Goal: Task Accomplishment & Management: Complete application form

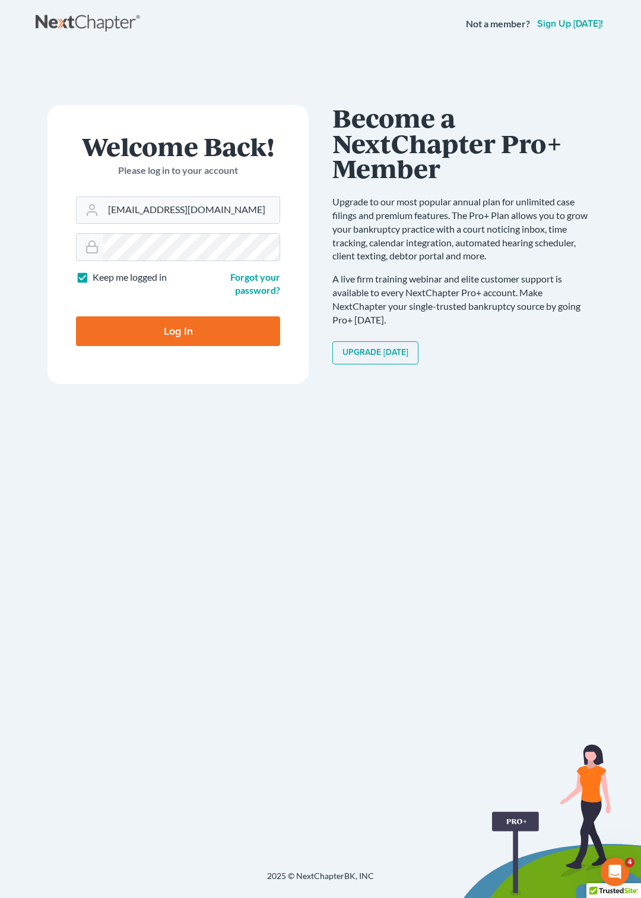
click at [119, 338] on input "Log In" at bounding box center [178, 331] width 204 height 30
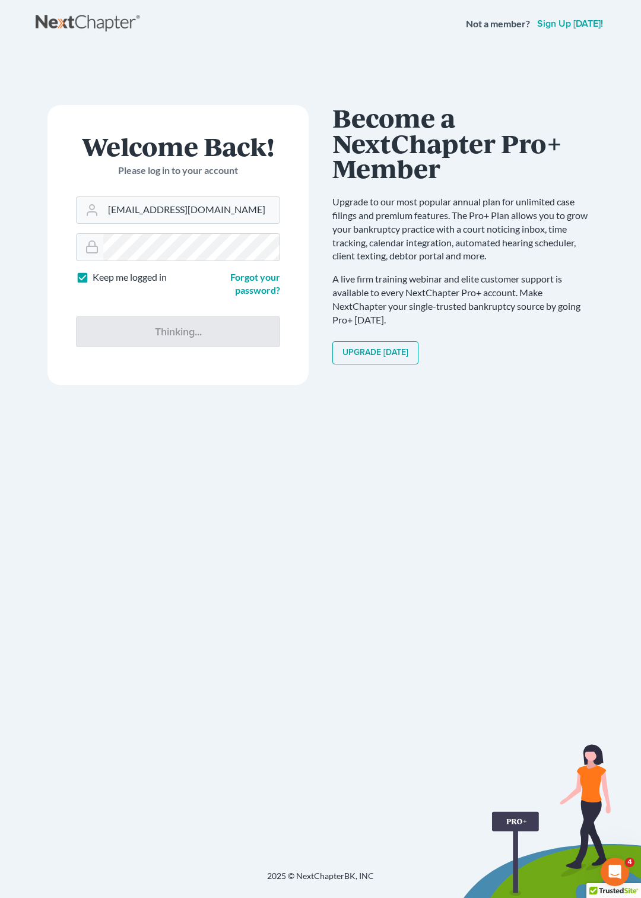
type input "Thinking..."
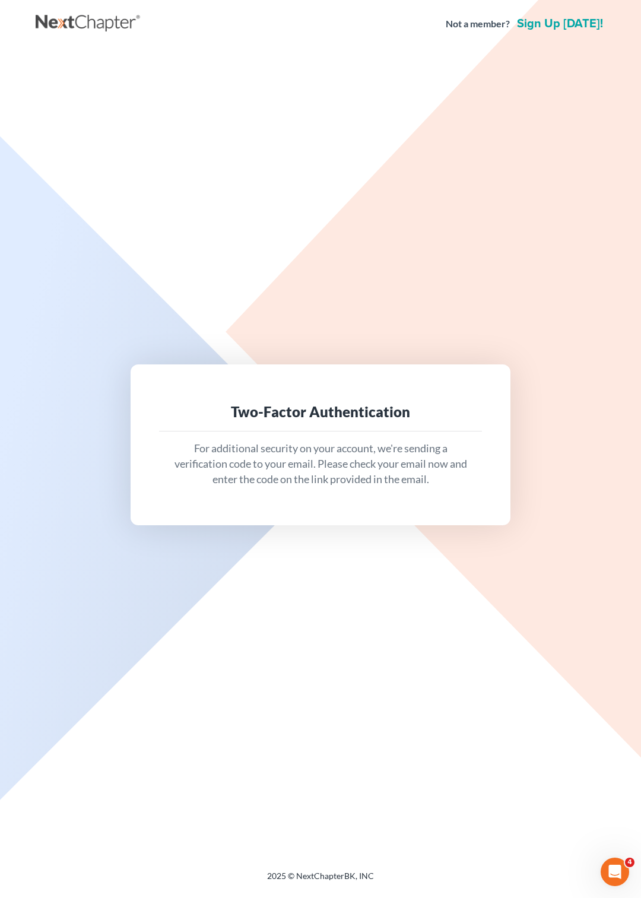
click at [275, 384] on div "Two-Factor Authentication For additional security on your account, we're sendin…" at bounding box center [321, 445] width 380 height 160
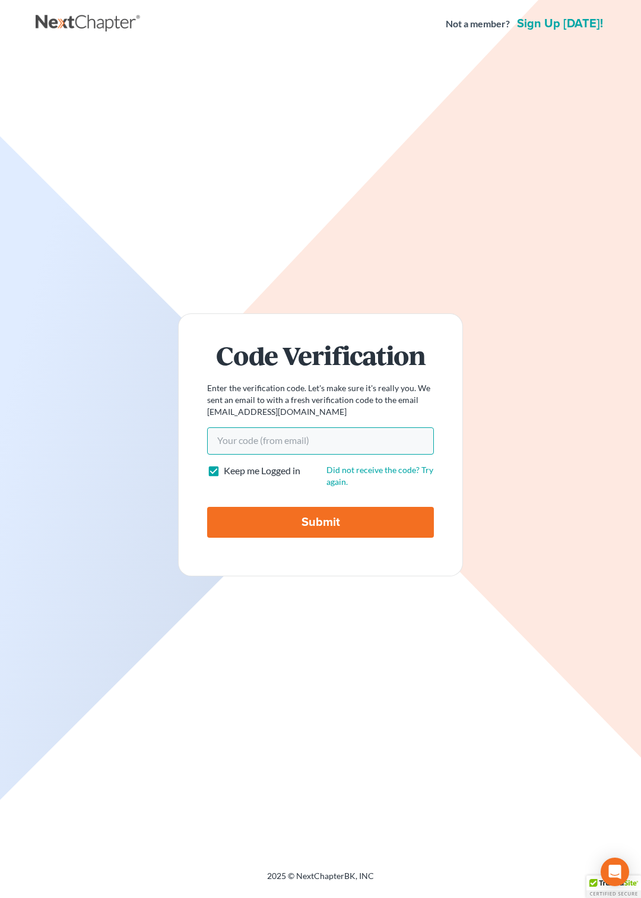
click at [250, 441] on input "Your code(from email)" at bounding box center [320, 440] width 227 height 27
paste input "f6c7b2"
type input "f6c7b2"
click at [270, 524] on input "Submit" at bounding box center [320, 522] width 227 height 31
type input "Thinking..."
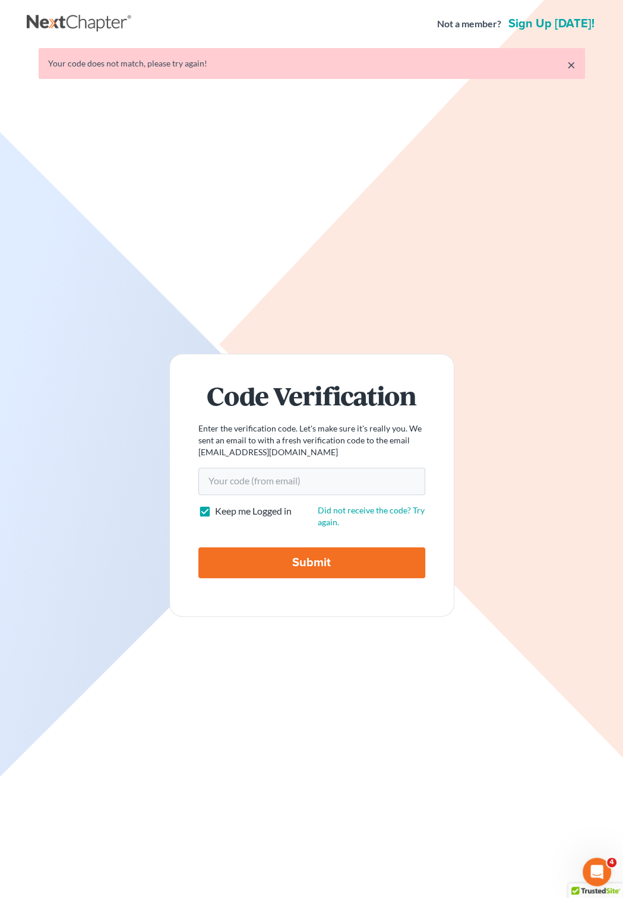
click at [574, 62] on link "×" at bounding box center [571, 65] width 8 height 14
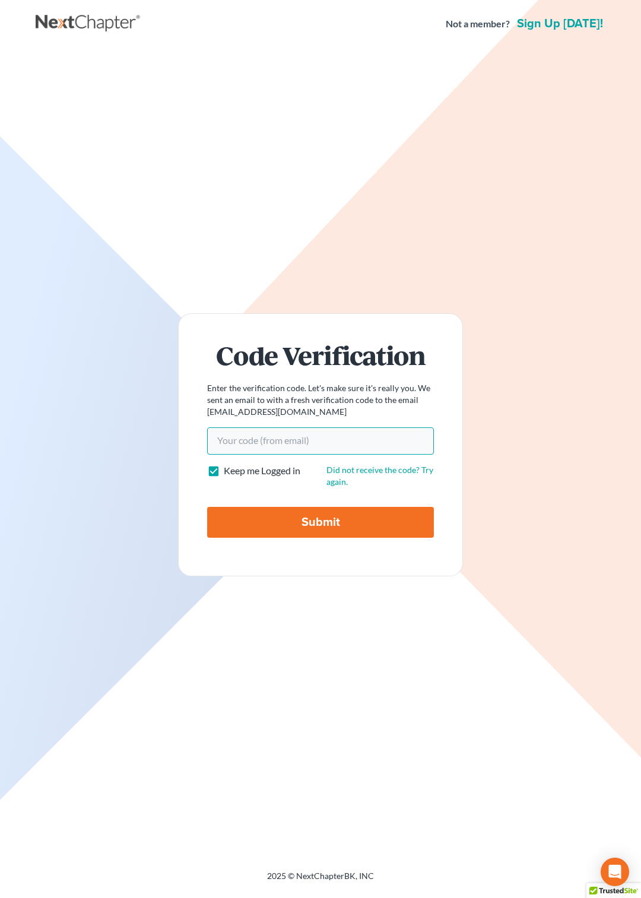
click at [246, 441] on input "Your code(from email)" at bounding box center [320, 440] width 227 height 27
paste input "eacc45"
type input "eacc45"
click at [278, 521] on input "Submit" at bounding box center [320, 522] width 227 height 31
type input "Thinking..."
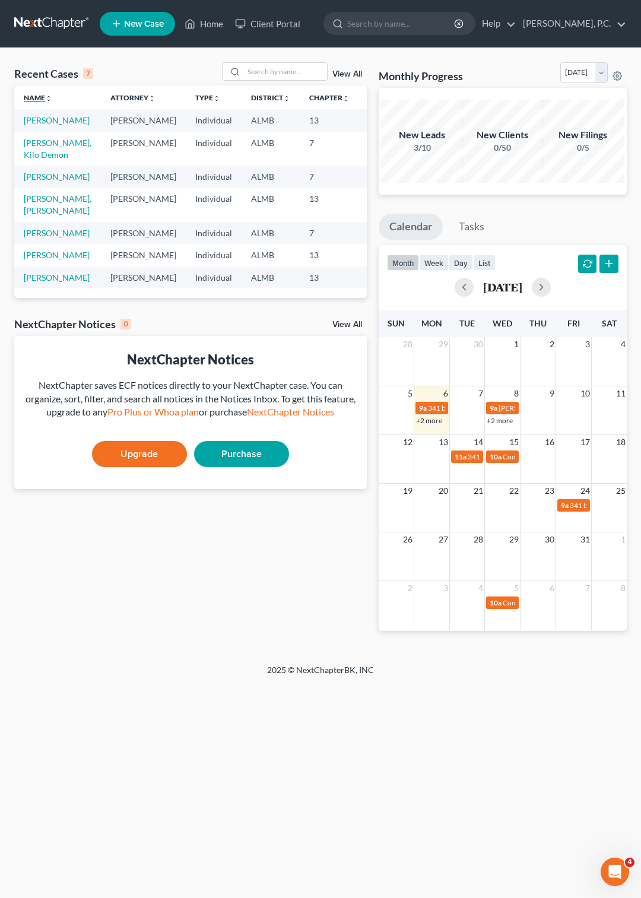
click at [42, 96] on link "Name unfold_more expand_more expand_less" at bounding box center [38, 97] width 28 height 9
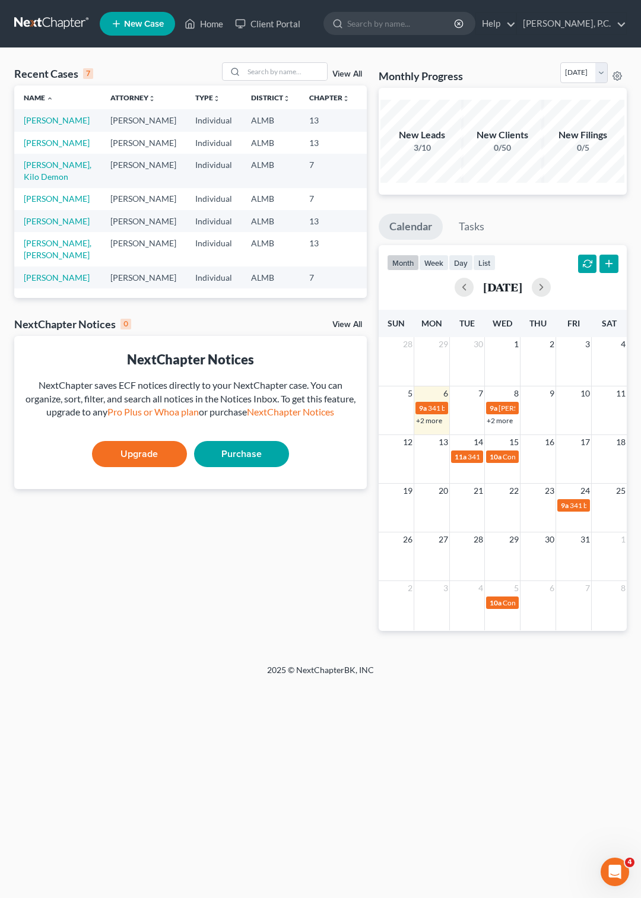
click at [140, 24] on span "New Case" at bounding box center [144, 24] width 40 height 9
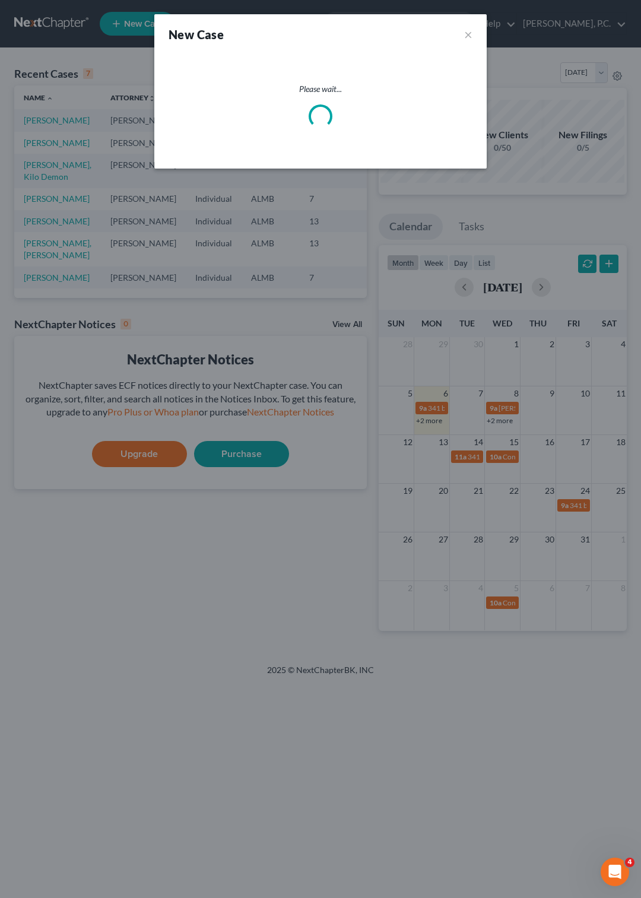
select select "0"
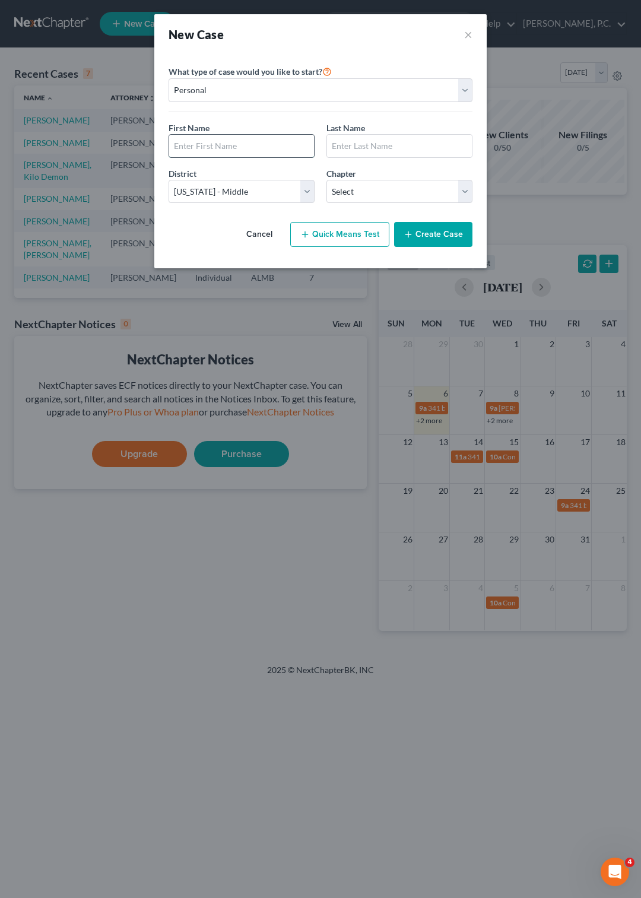
click at [208, 141] on input "text" at bounding box center [241, 146] width 145 height 23
type input "[PERSON_NAME]"
click at [327, 180] on select "Select 7 11 12 13" at bounding box center [400, 192] width 146 height 24
select select "3"
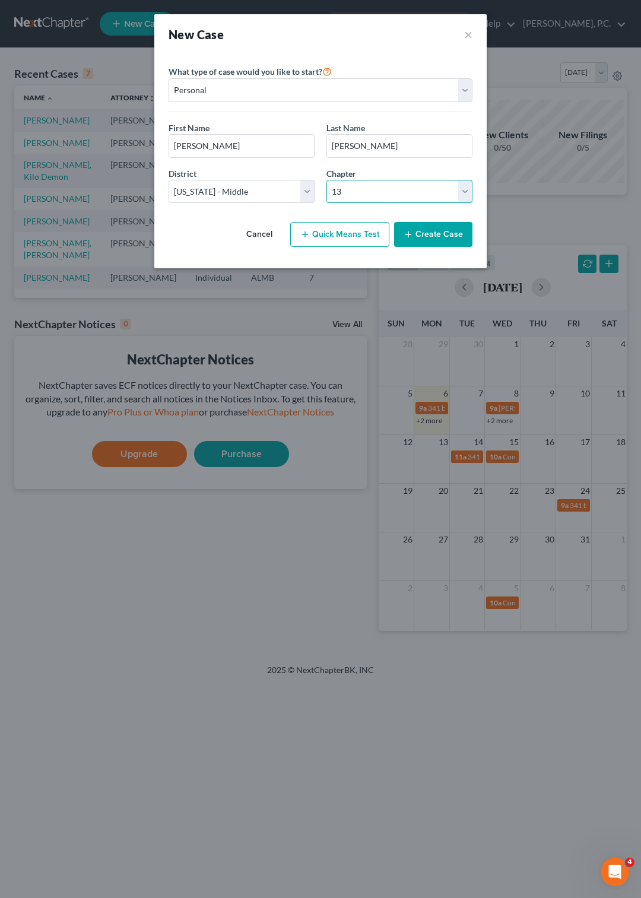
click option "13" at bounding box center [0, 0] width 0 height 0
click at [413, 233] on icon "button" at bounding box center [408, 234] width 9 height 9
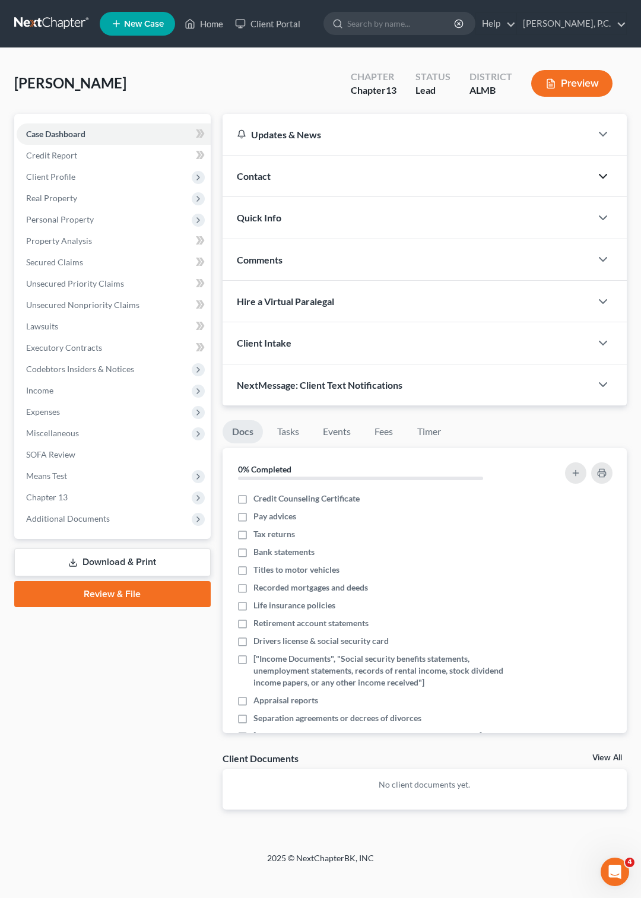
click at [598, 170] on icon "button" at bounding box center [603, 176] width 14 height 14
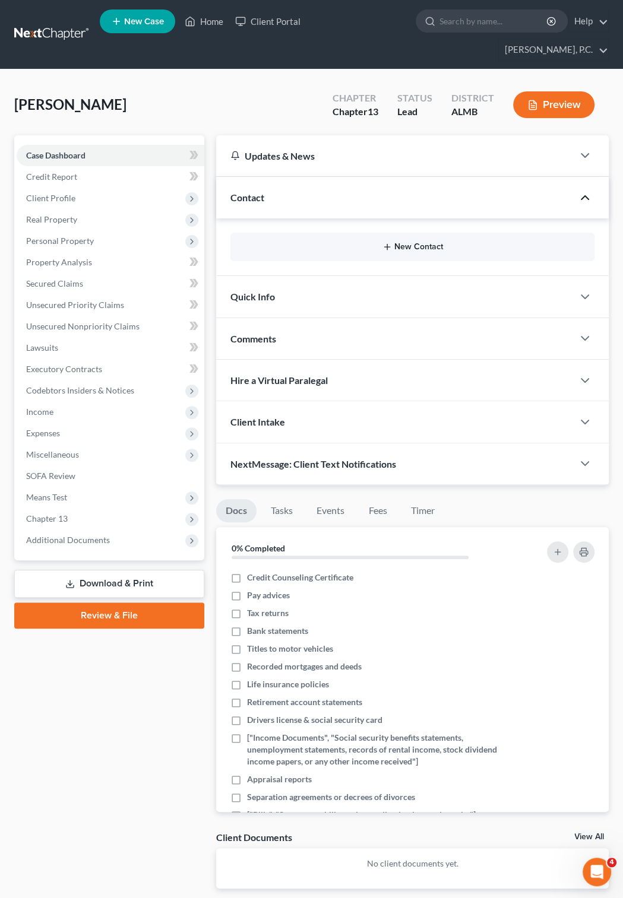
click at [420, 242] on button "New Contact" at bounding box center [412, 246] width 345 height 9
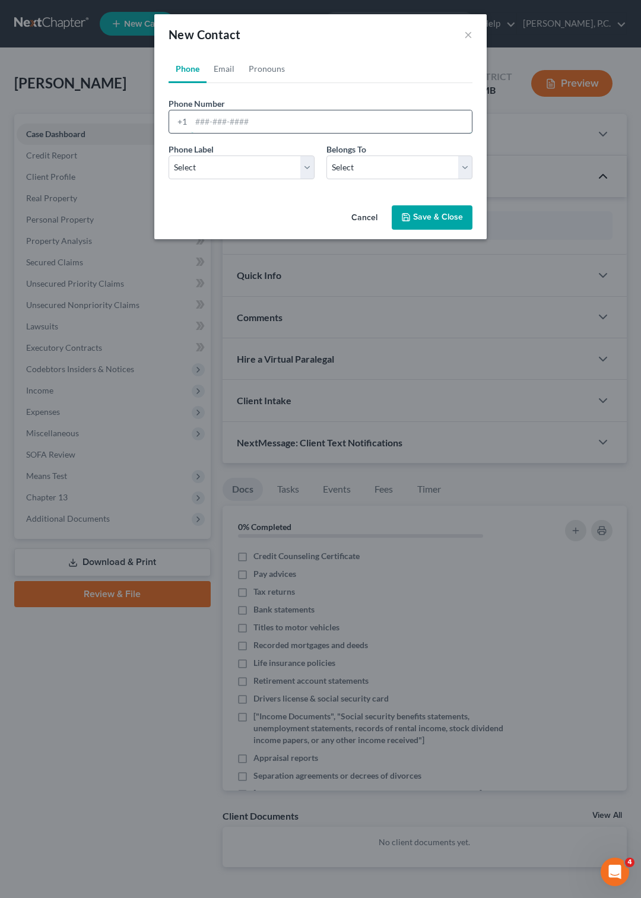
click at [224, 114] on input "tel" at bounding box center [331, 121] width 281 height 23
type input "[PHONE_NUMBER]"
click at [169, 156] on select "Select Mobile Home Work Other" at bounding box center [242, 168] width 146 height 24
select select "0"
click option "Mobile" at bounding box center [0, 0] width 0 height 0
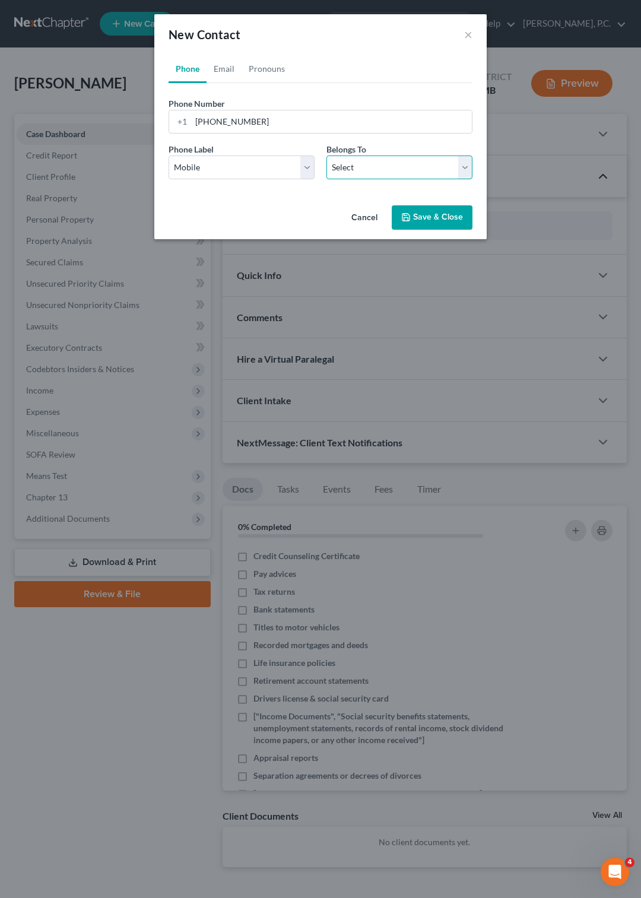
click at [327, 156] on select "Select Client Other" at bounding box center [400, 168] width 146 height 24
select select "0"
click option "Client" at bounding box center [0, 0] width 0 height 0
click at [420, 222] on button "Save & Close" at bounding box center [432, 217] width 81 height 25
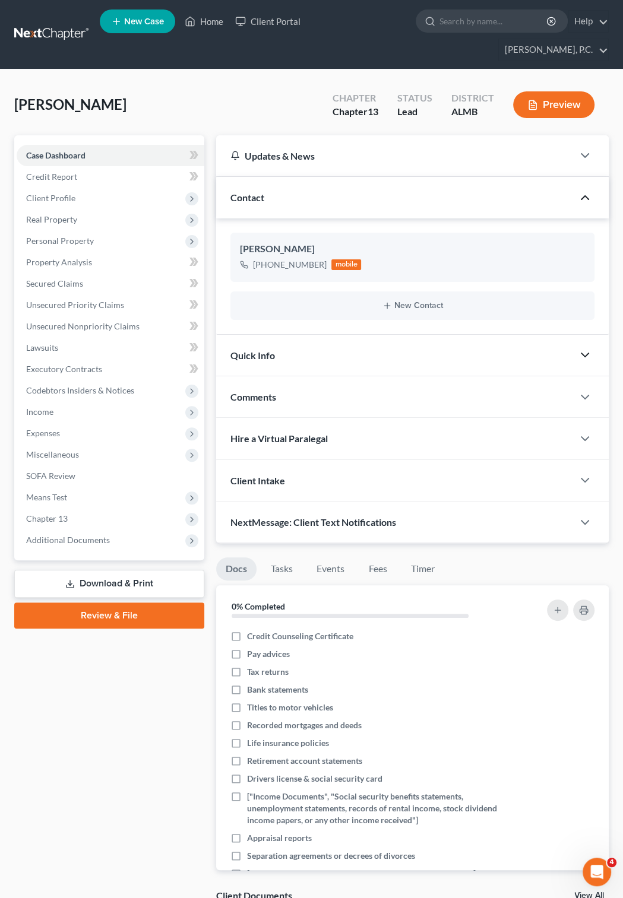
click at [588, 348] on icon "button" at bounding box center [585, 355] width 14 height 14
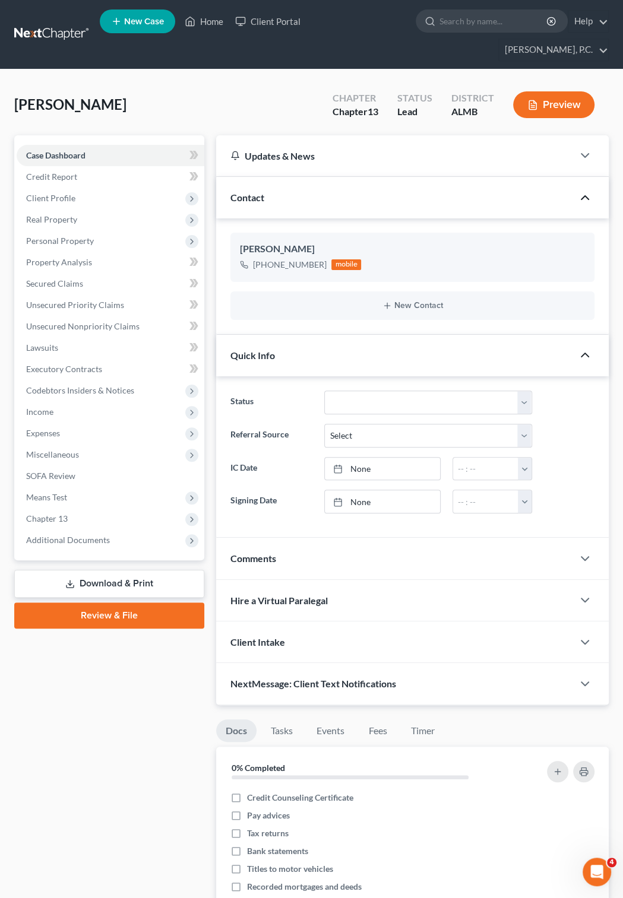
click at [588, 348] on icon "button" at bounding box center [585, 355] width 14 height 14
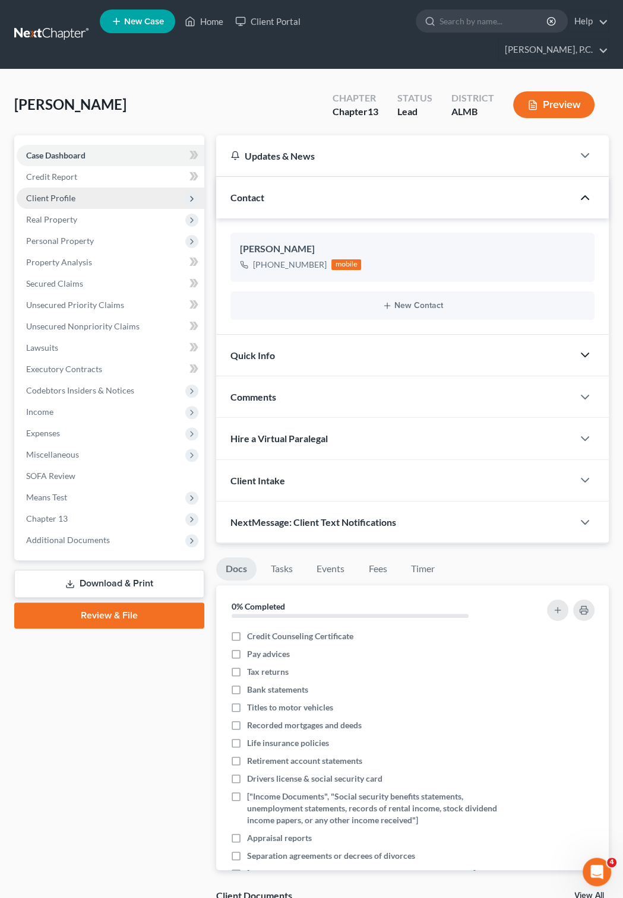
click at [53, 193] on span "Client Profile" at bounding box center [50, 198] width 49 height 10
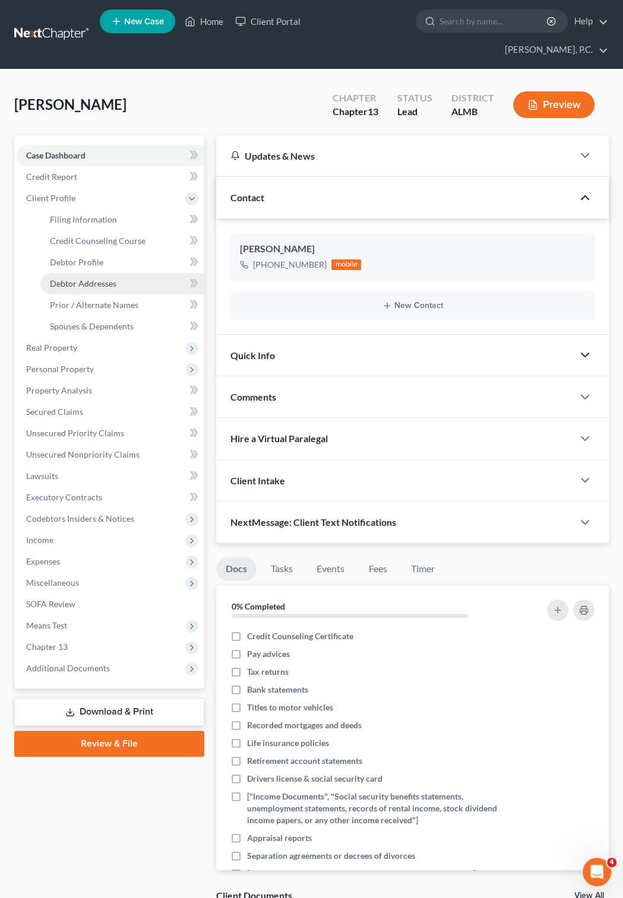
click at [82, 278] on span "Debtor Addresses" at bounding box center [83, 283] width 66 height 10
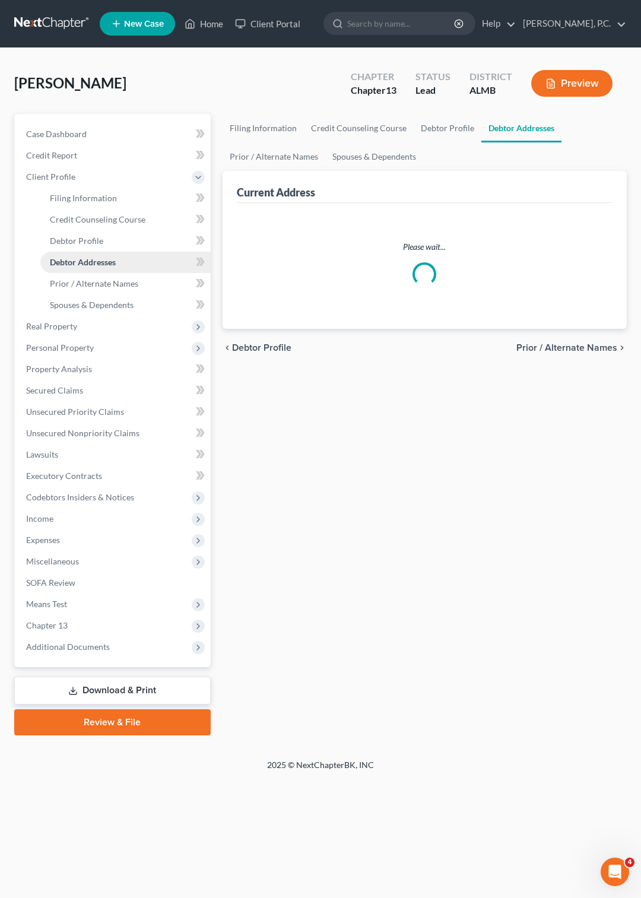
select select "0"
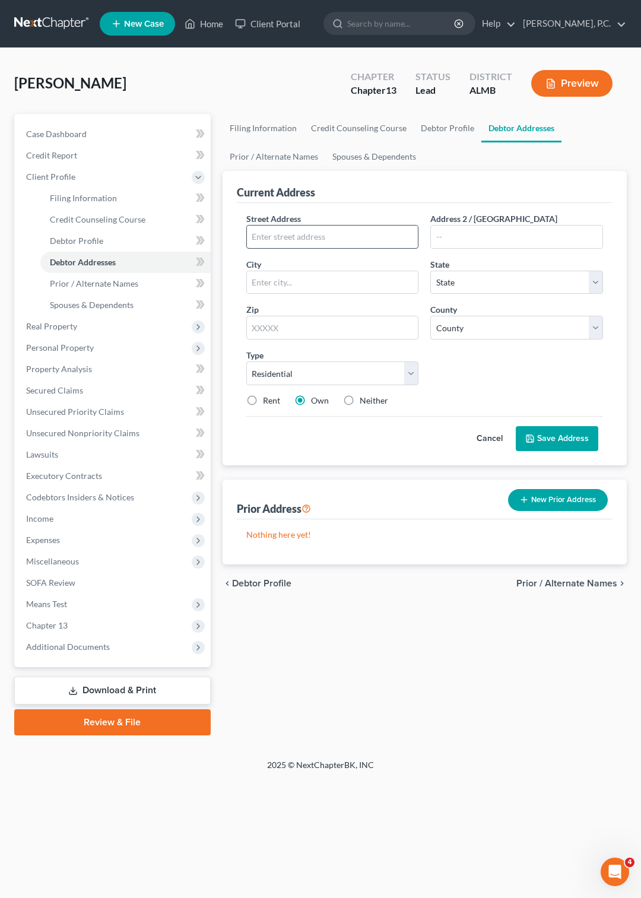
click at [280, 232] on input "text" at bounding box center [333, 237] width 172 height 23
type input "[STREET_ADDRESS]"
type input "[PERSON_NAME]"
select select "0"
type input "36108"
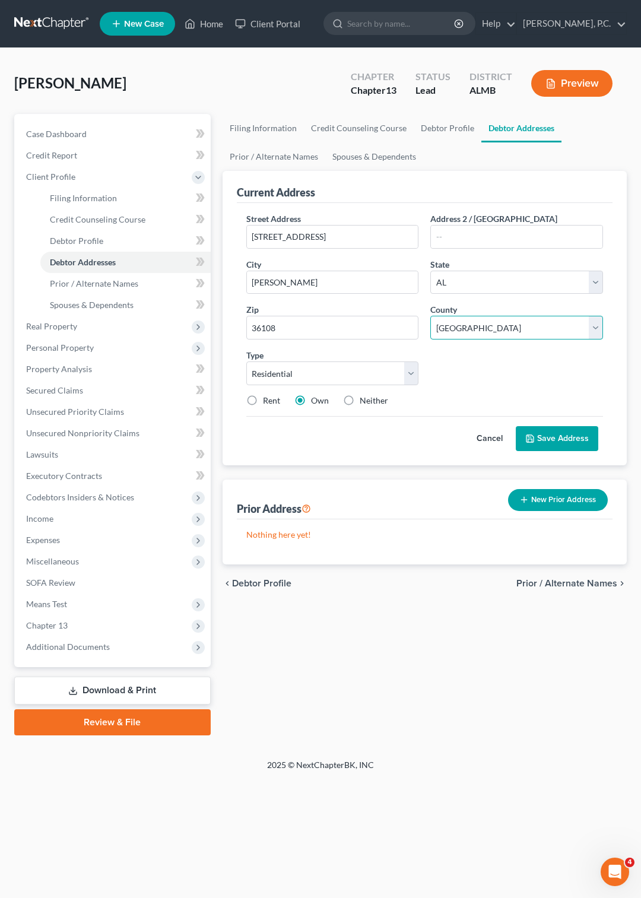
click at [430, 316] on select "County [GEOGRAPHIC_DATA] [GEOGRAPHIC_DATA] [GEOGRAPHIC_DATA] [GEOGRAPHIC_DATA] …" at bounding box center [516, 328] width 173 height 24
select select "50"
click option "[GEOGRAPHIC_DATA]" at bounding box center [0, 0] width 0 height 0
click at [557, 441] on button "Save Address" at bounding box center [557, 438] width 83 height 25
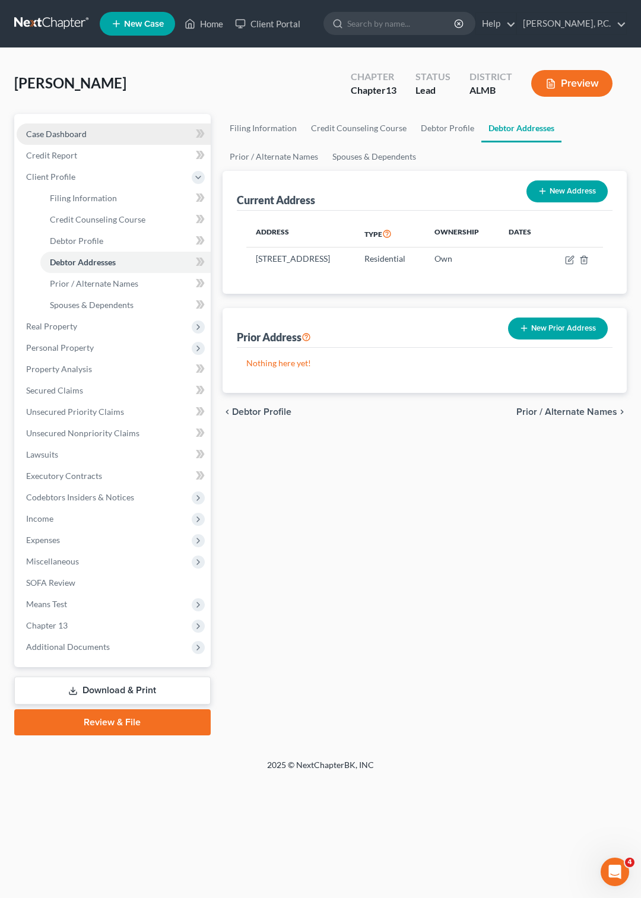
click at [66, 133] on span "Case Dashboard" at bounding box center [56, 134] width 61 height 10
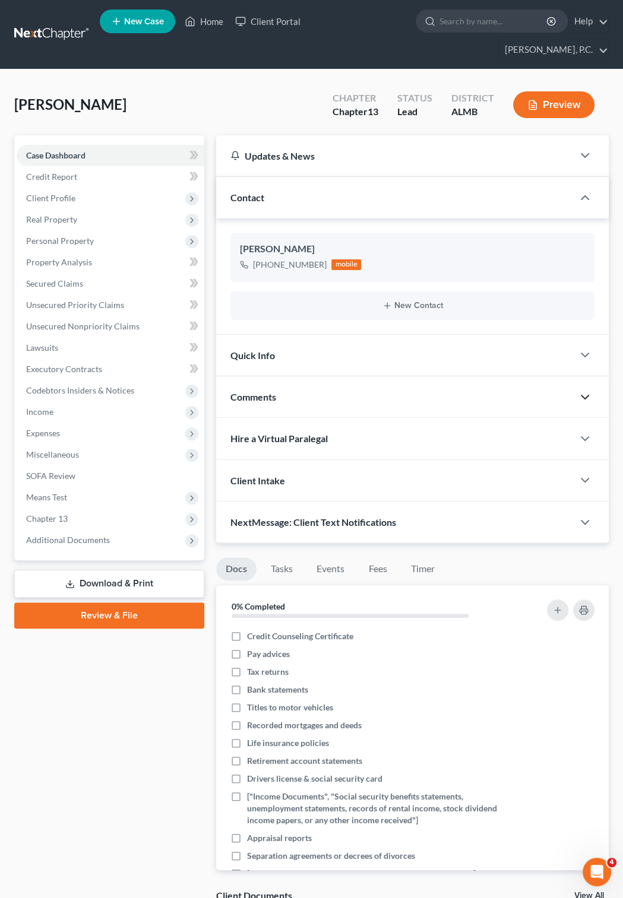
click at [584, 390] on icon "button" at bounding box center [585, 397] width 14 height 14
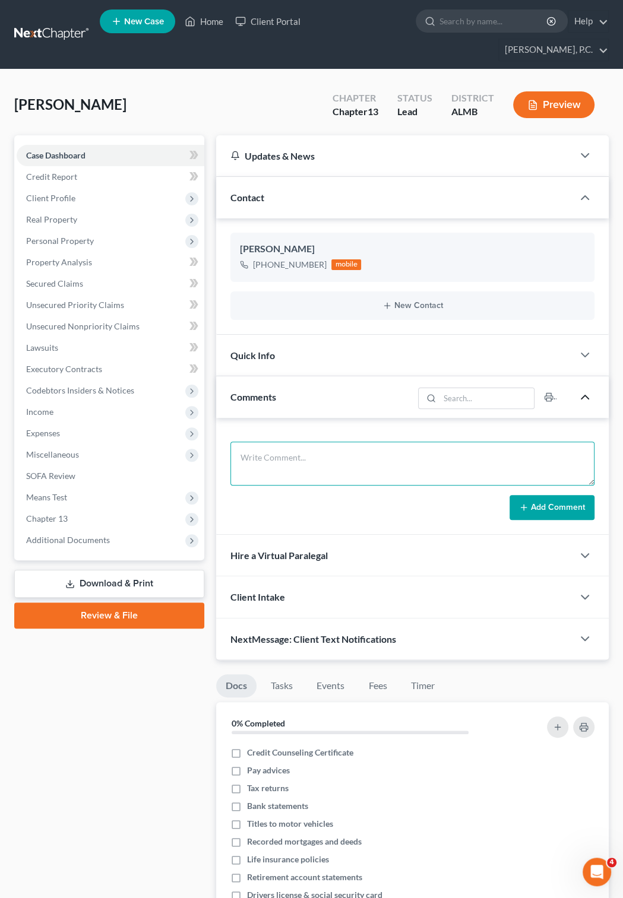
click at [284, 442] on textarea at bounding box center [412, 464] width 364 height 44
type textarea "Phone conference - has stage 4 [MEDICAL_DATA] - doctor gives him abuot 1 year -…"
click at [531, 508] on button "Add Comment" at bounding box center [551, 507] width 85 height 25
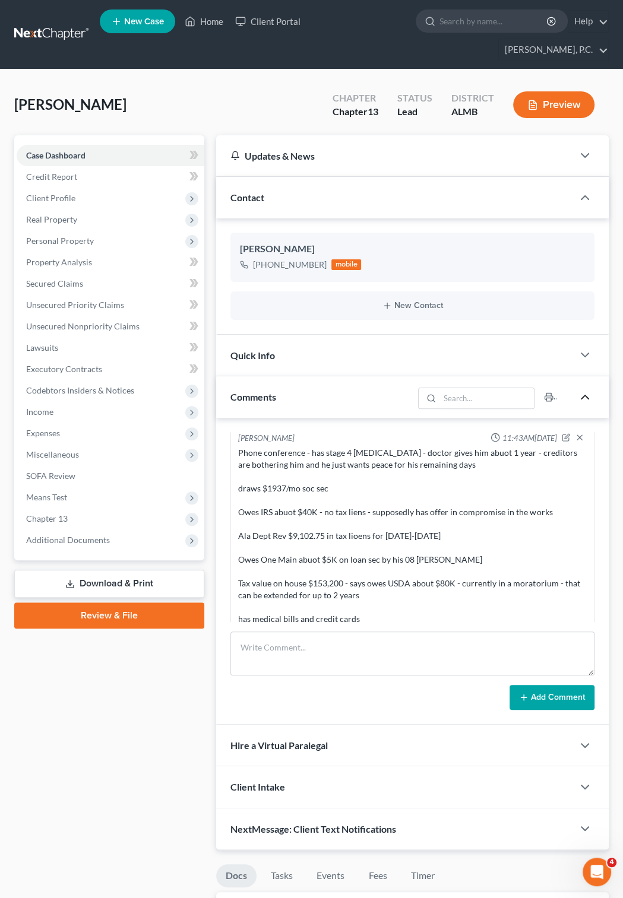
scroll to position [0, 0]
